Goal: Transaction & Acquisition: Purchase product/service

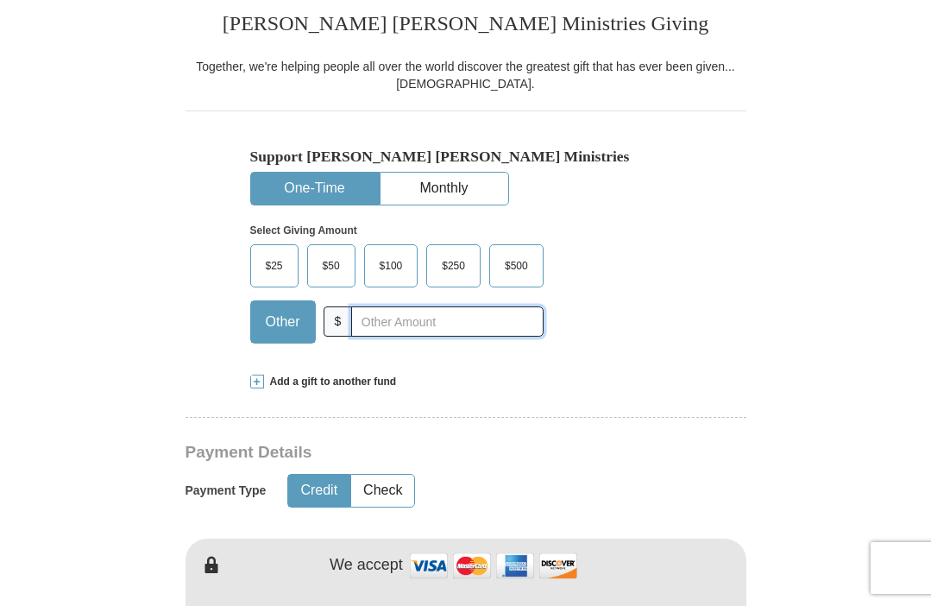
scroll to position [394, 0]
click at [279, 270] on span "$25" at bounding box center [274, 266] width 35 height 26
click at [0, 0] on input "$25" at bounding box center [0, 0] width 0 height 0
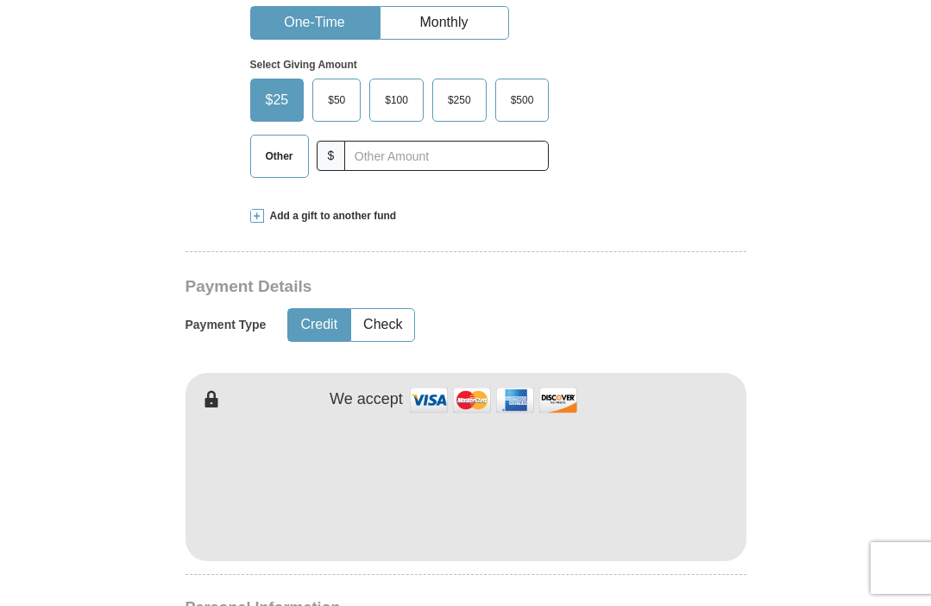
scroll to position [542, 0]
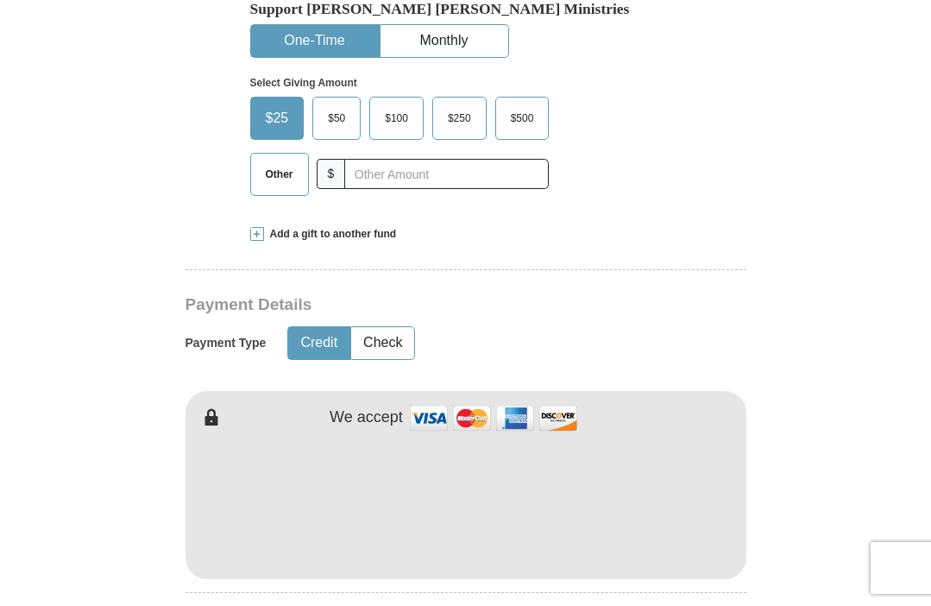
click at [287, 181] on span "Other" at bounding box center [279, 174] width 45 height 26
click at [0, 0] on input "Other" at bounding box center [0, 0] width 0 height 0
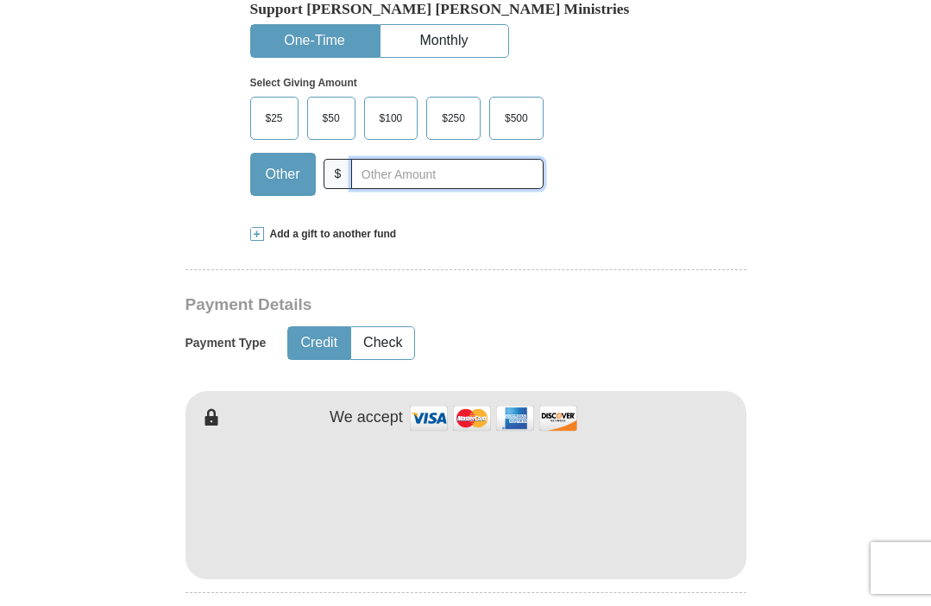
click at [376, 182] on input "text" at bounding box center [447, 174] width 192 height 30
type input "10"
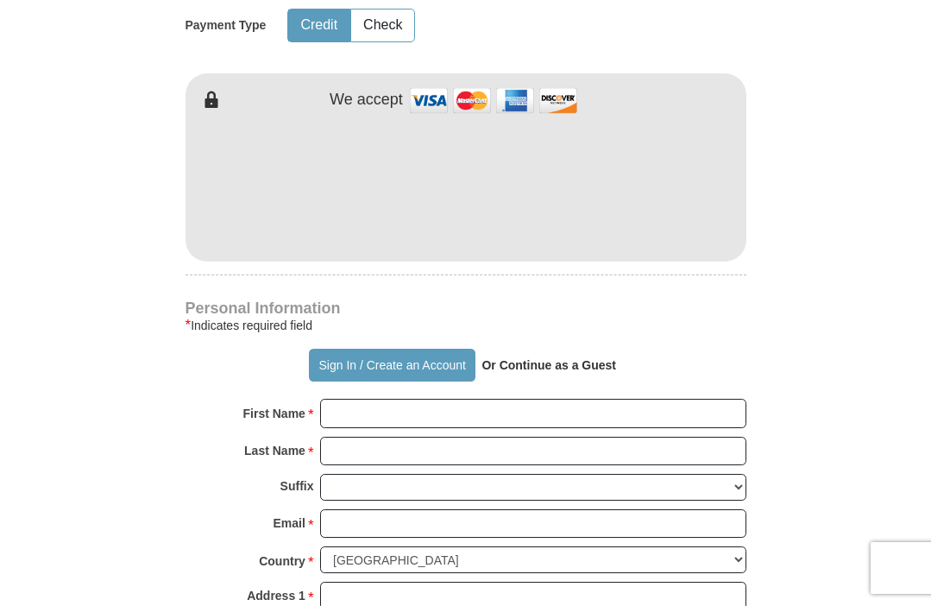
scroll to position [862, 0]
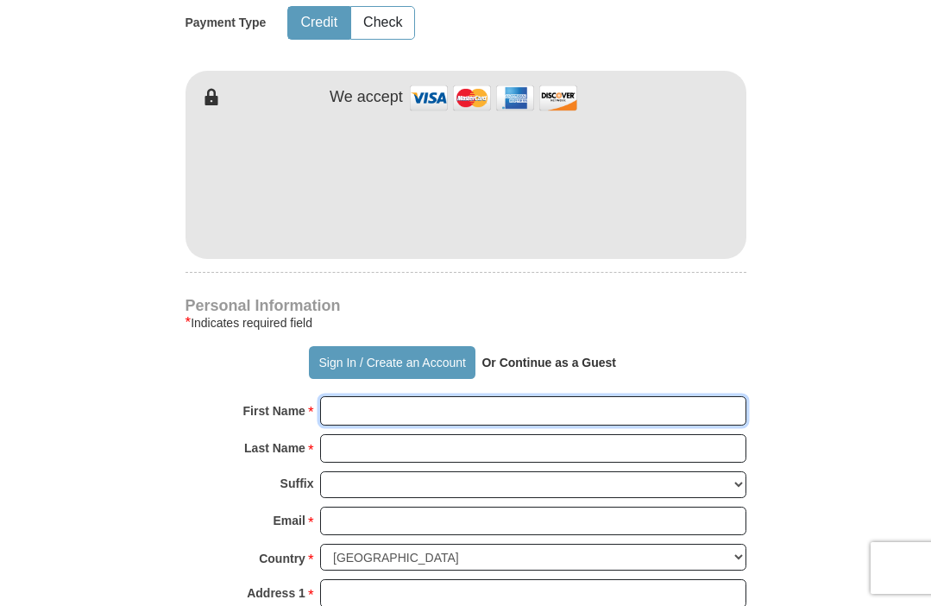
click at [395, 401] on input "First Name *" at bounding box center [533, 410] width 426 height 29
type input "[PERSON_NAME]"
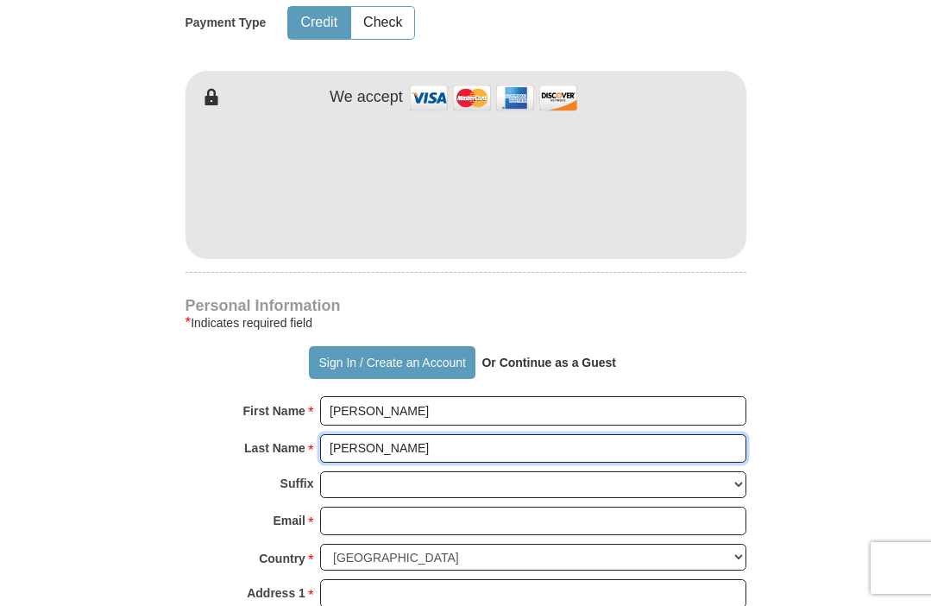
type input "[PERSON_NAME]"
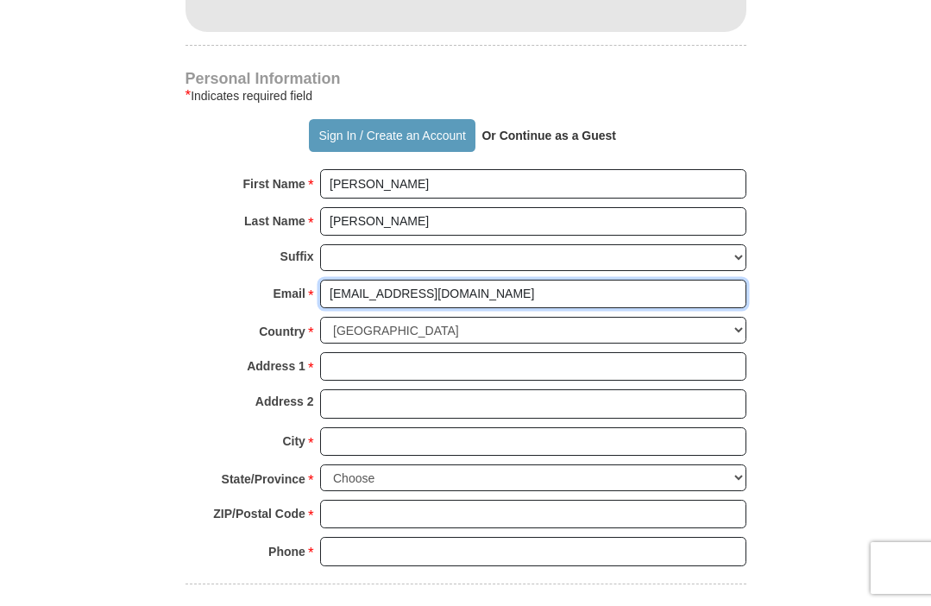
scroll to position [1092, 0]
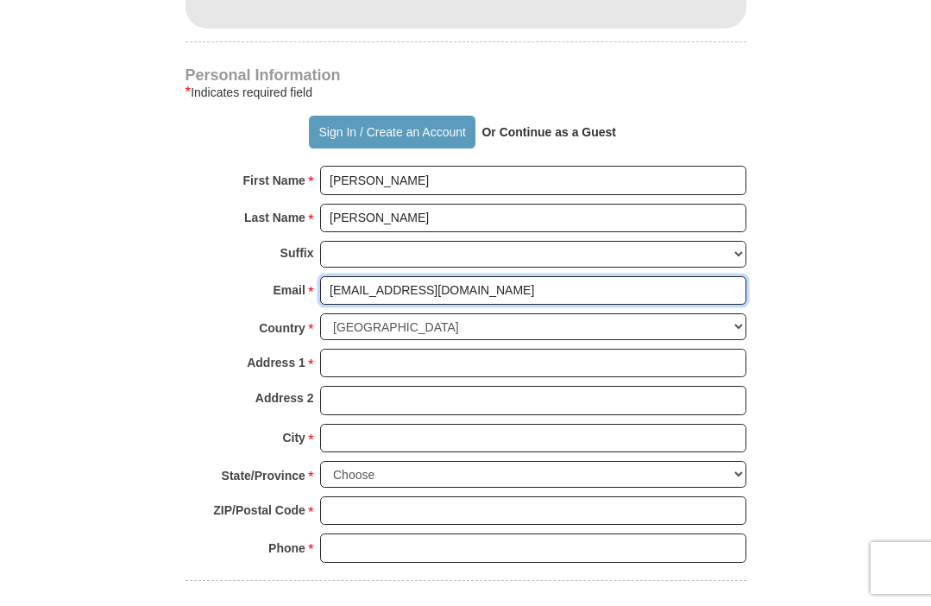
type input "[EMAIL_ADDRESS][DOMAIN_NAME]"
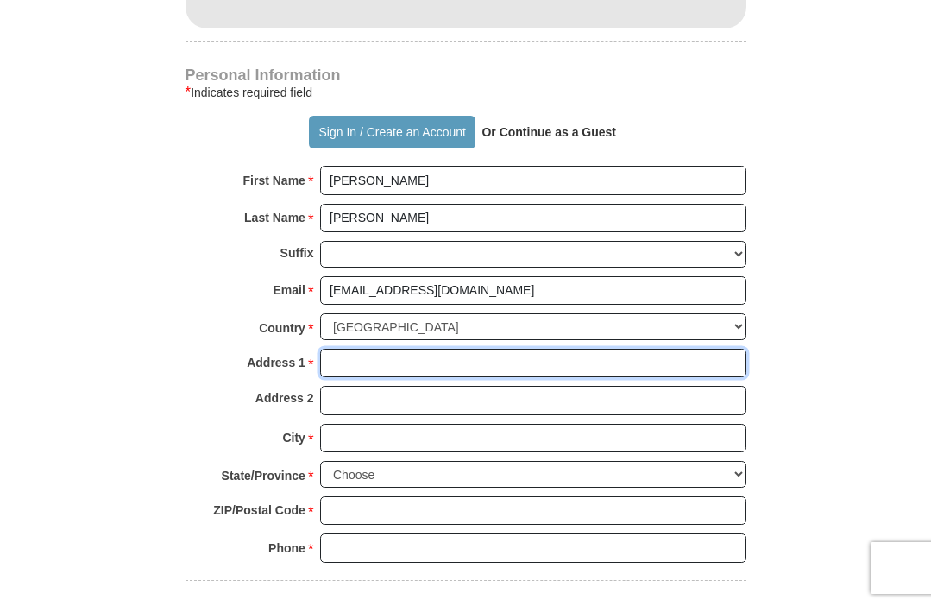
click at [381, 355] on input "Address 1 *" at bounding box center [533, 363] width 426 height 29
type input "[STREET_ADDRESS]"
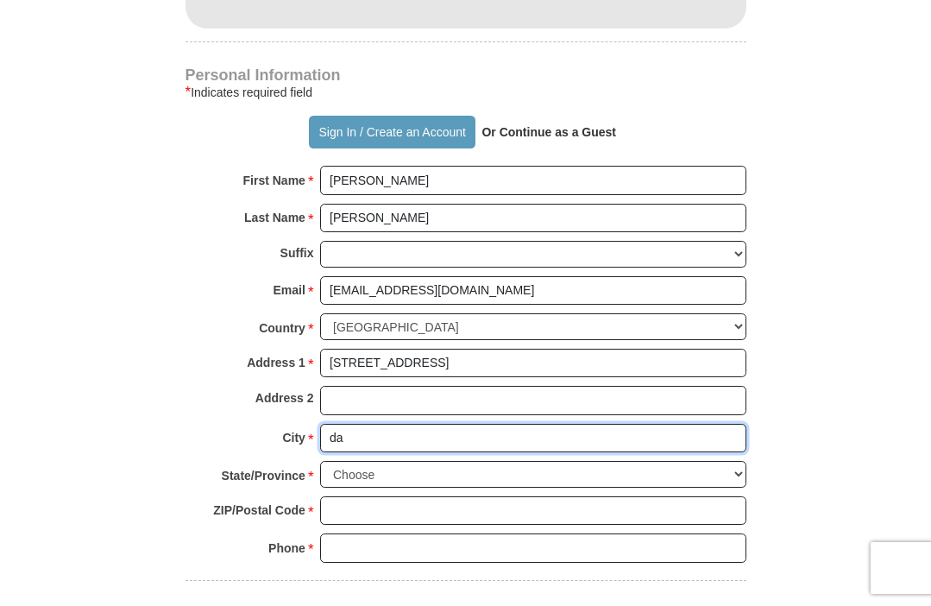
type input "d"
type input "[GEOGRAPHIC_DATA]"
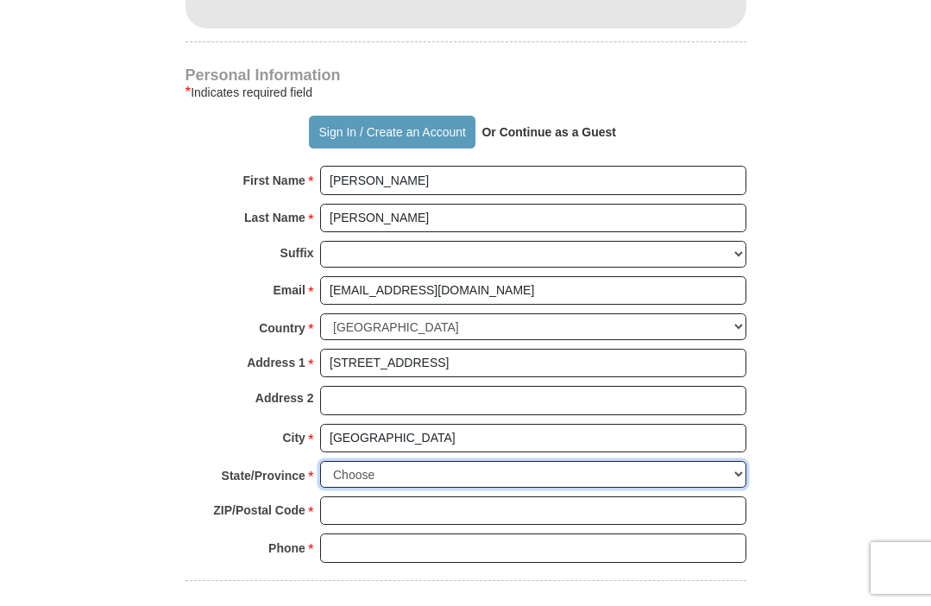
click at [394, 471] on select "Choose [US_STATE] [US_STATE] [US_STATE] [US_STATE] [US_STATE] Armed Forces Amer…" at bounding box center [533, 474] width 426 height 27
select select "[GEOGRAPHIC_DATA]"
click at [320, 461] on select "Choose [US_STATE] [US_STATE] [US_STATE] [US_STATE] [US_STATE] Armed Forces Amer…" at bounding box center [533, 474] width 426 height 27
click at [380, 475] on select "Choose [US_STATE] [US_STATE] [US_STATE] [US_STATE] [US_STATE] Armed Forces Amer…" at bounding box center [533, 474] width 426 height 27
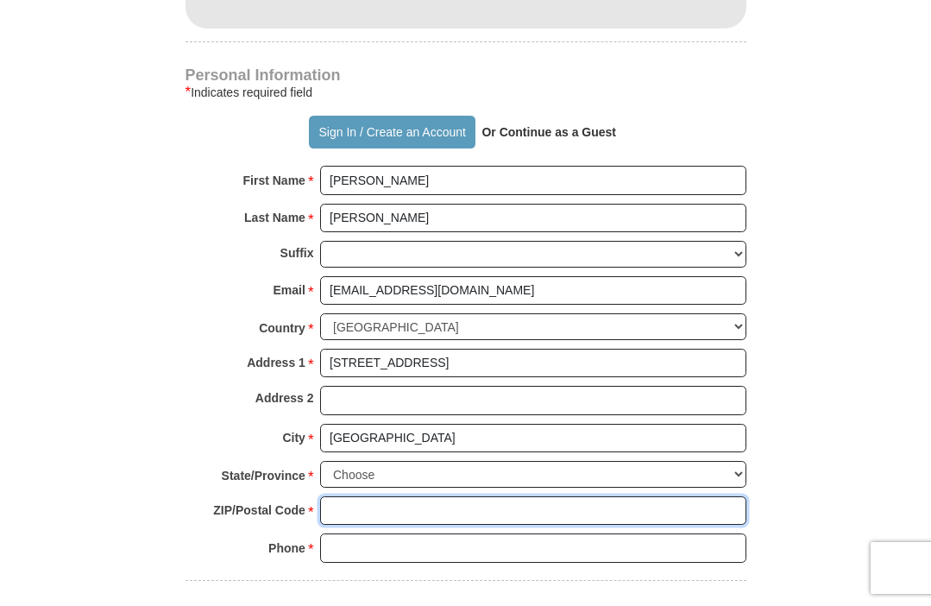
click at [343, 504] on input "ZIP/Postal Code *" at bounding box center [533, 510] width 426 height 29
type input "75219"
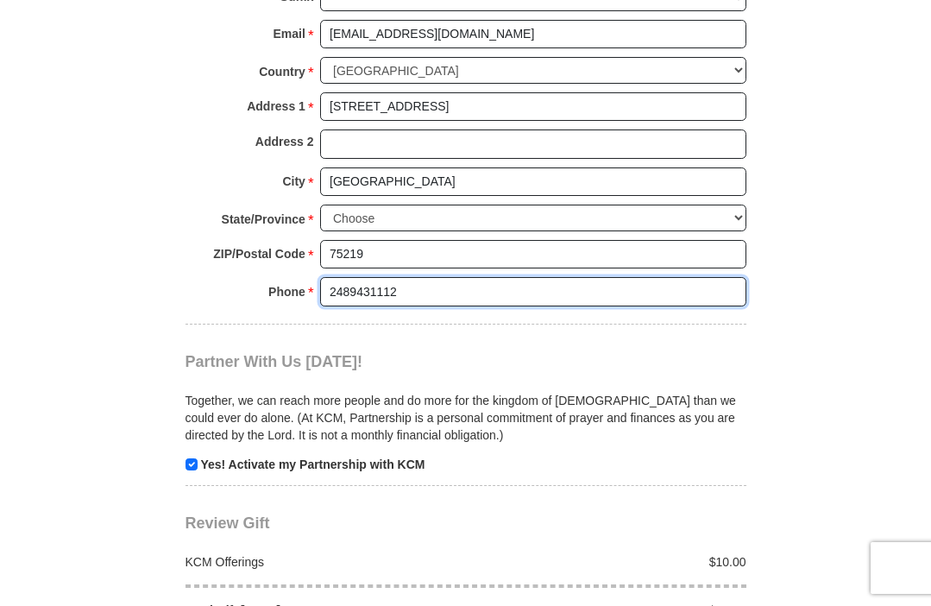
scroll to position [1494, 0]
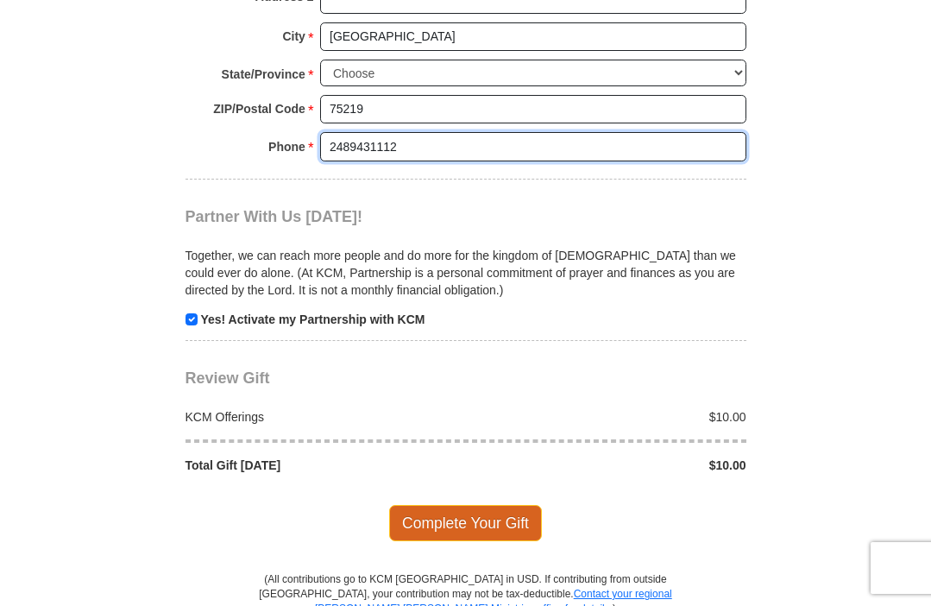
type input "2489431112"
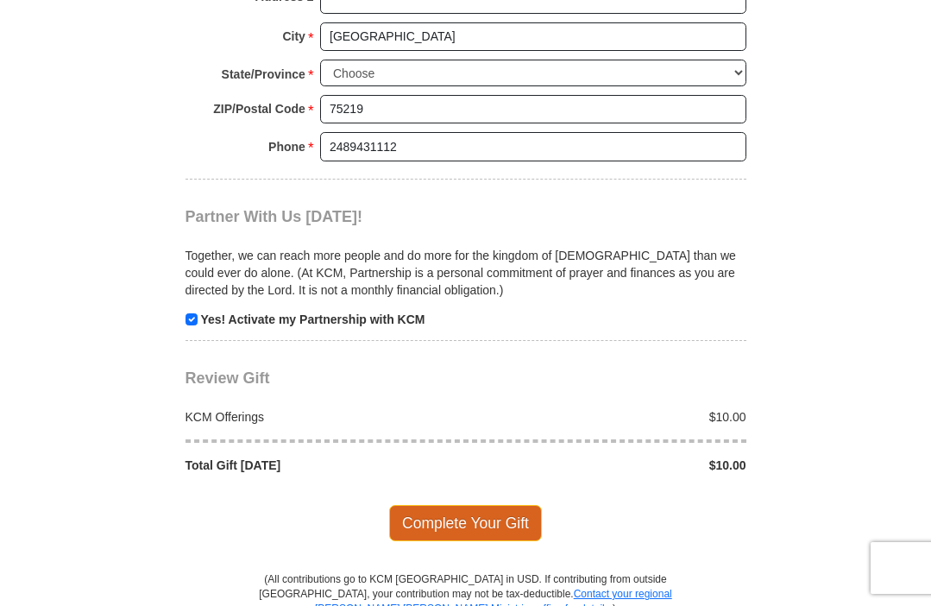
click at [423, 516] on span "Complete Your Gift" at bounding box center [465, 523] width 153 height 36
